Goal: Information Seeking & Learning: Find specific fact

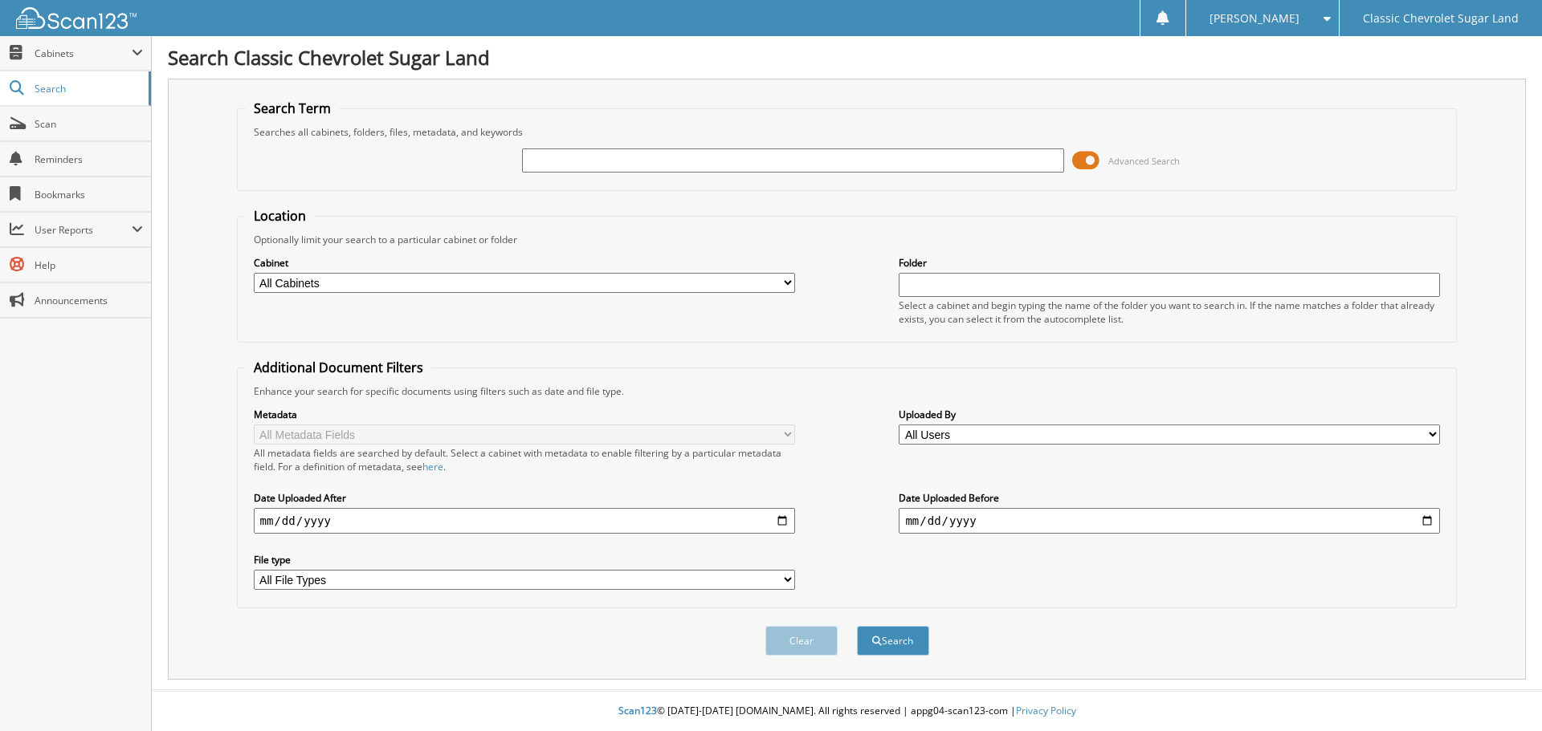
click at [682, 159] on input "text" at bounding box center [792, 161] width 541 height 24
type input "JUND240603"
click at [857, 626] on button "Search" at bounding box center [893, 641] width 72 height 30
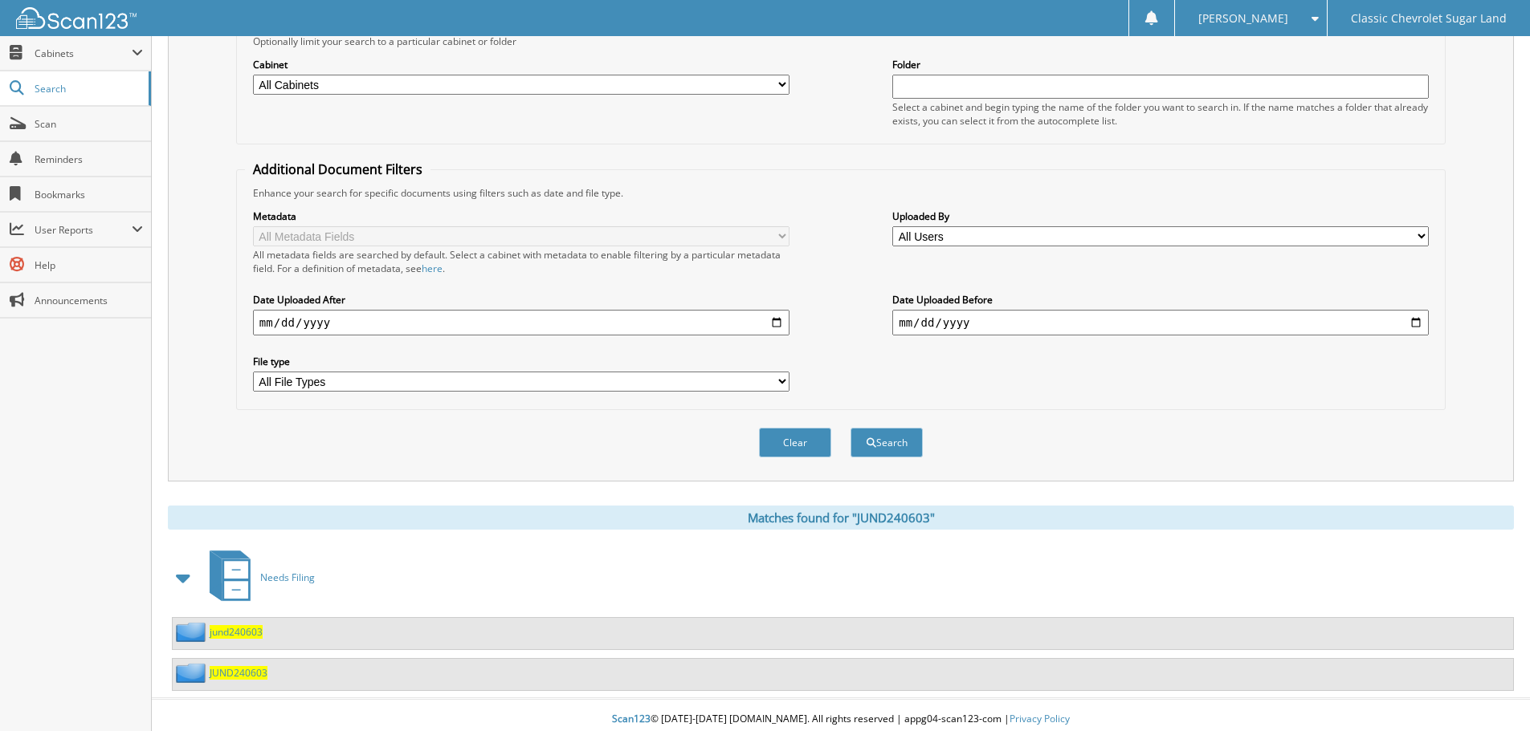
scroll to position [207, 0]
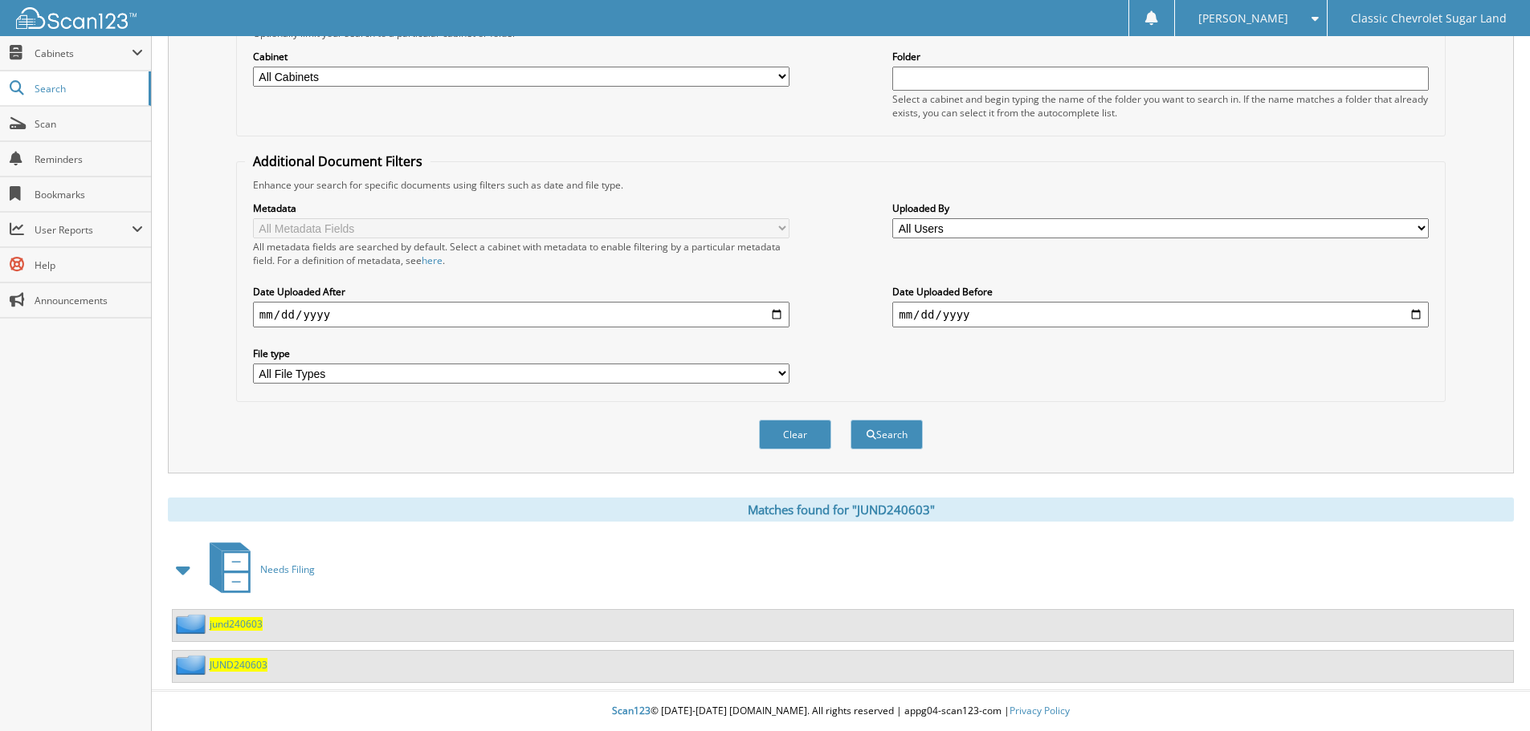
click at [220, 620] on span "jund240603" at bounding box center [236, 624] width 53 height 14
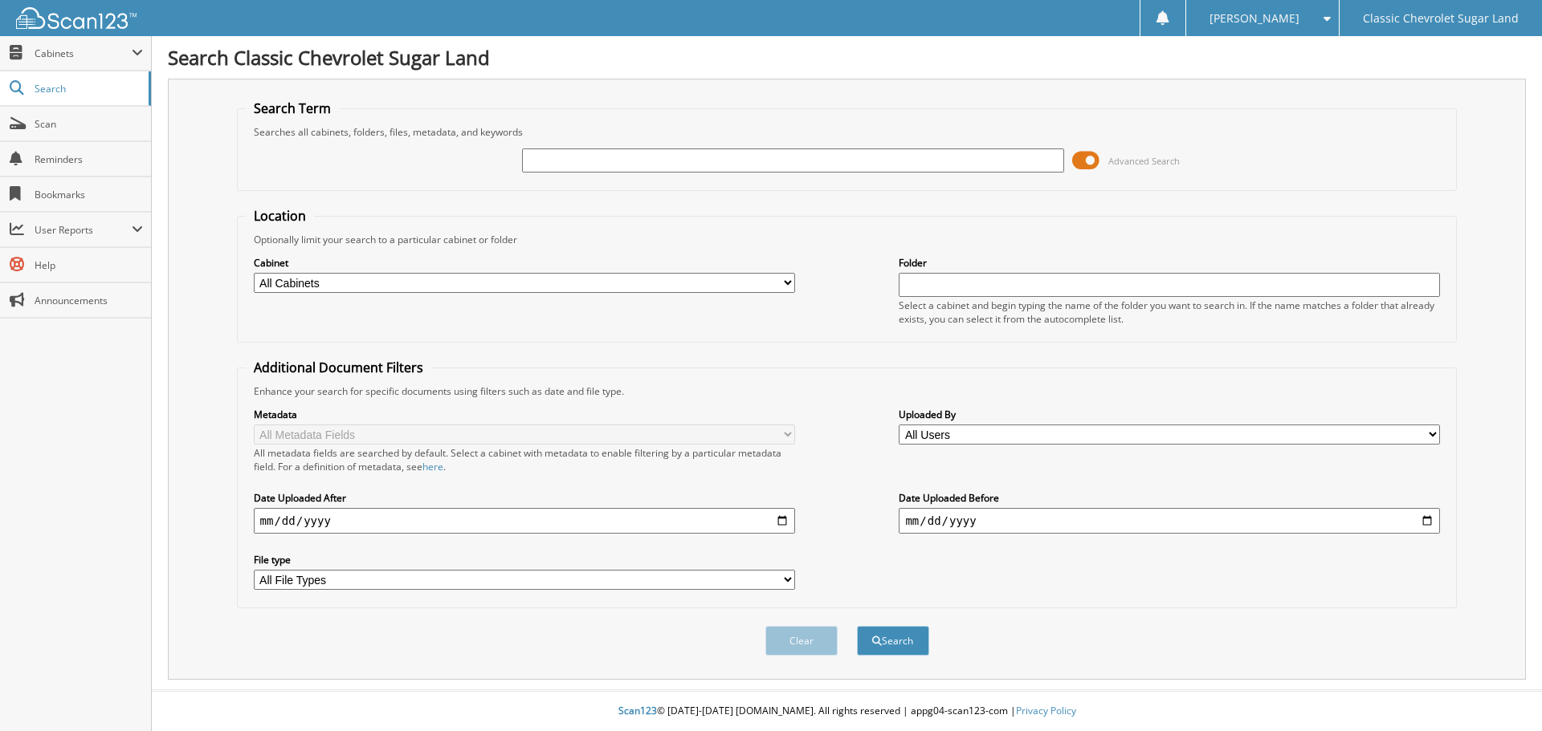
click at [602, 158] on input "text" at bounding box center [792, 161] width 541 height 24
click at [617, 161] on input "text" at bounding box center [792, 161] width 541 height 24
type input "JUND240603"
click at [857, 626] on button "Search" at bounding box center [893, 641] width 72 height 30
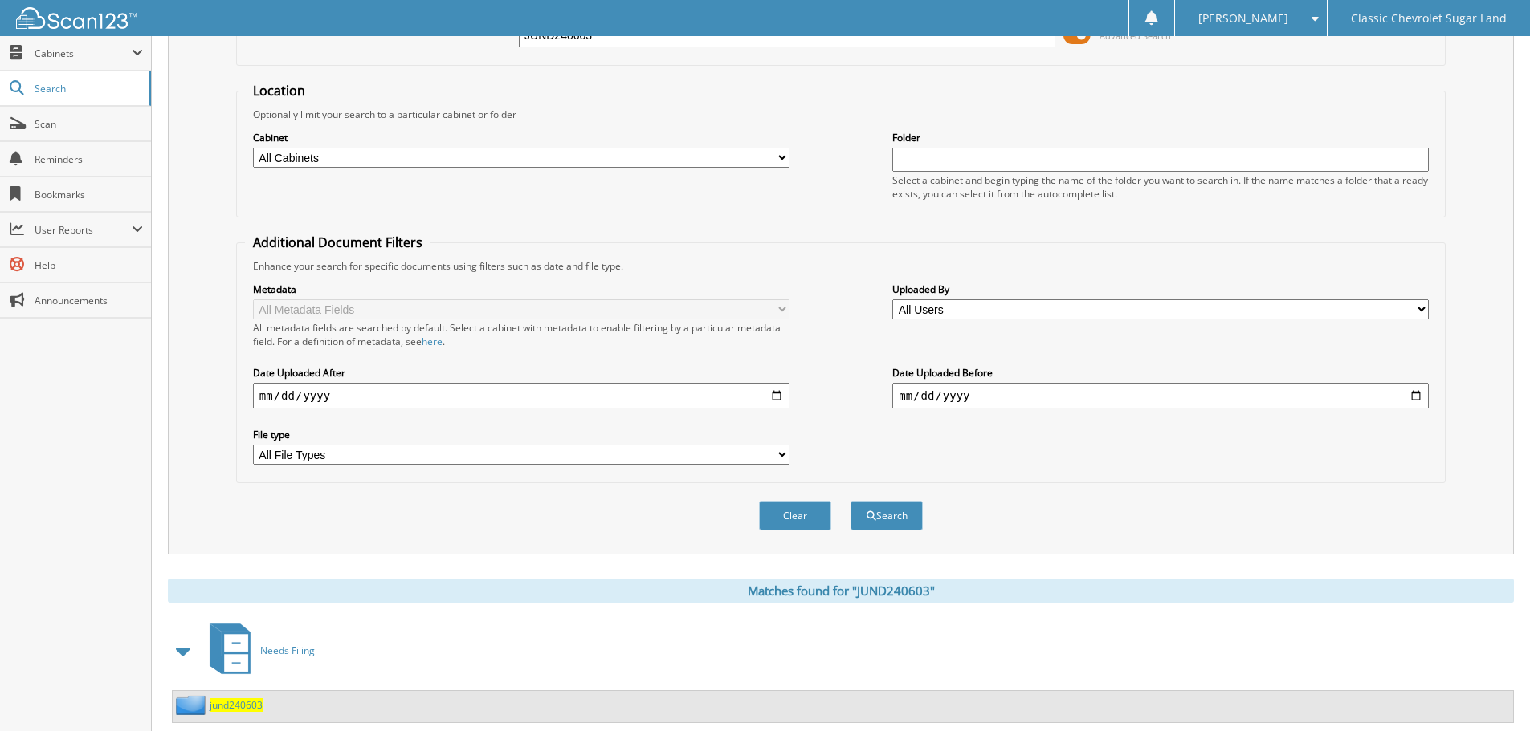
scroll to position [207, 0]
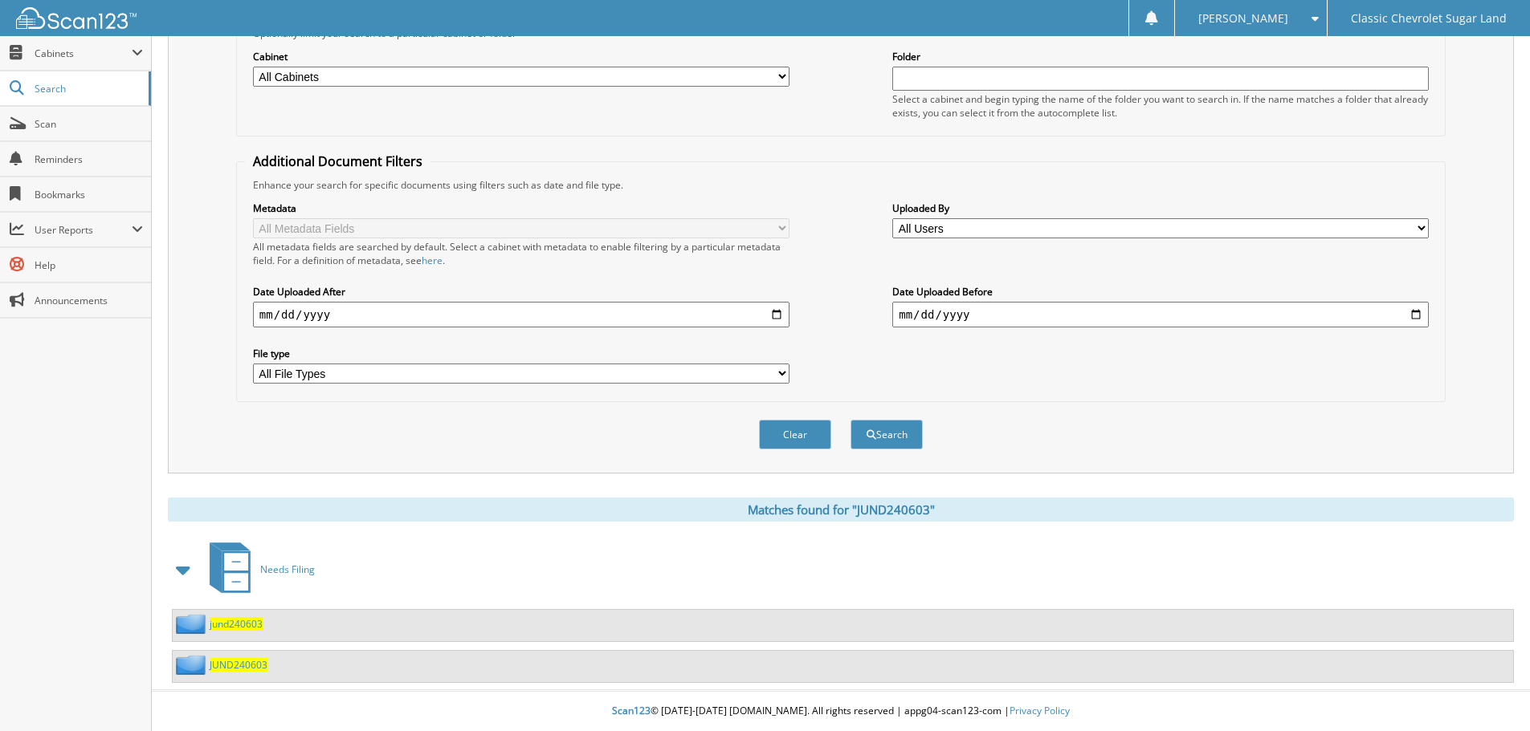
click at [223, 662] on span "JUND240603" at bounding box center [239, 665] width 58 height 14
